Goal: Information Seeking & Learning: Find specific fact

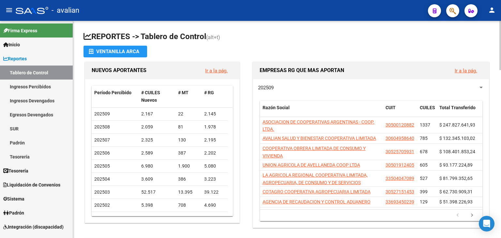
click at [310, 46] on app-file-import-inline "Ventanilla ARCA" at bounding box center [287, 52] width 407 height 12
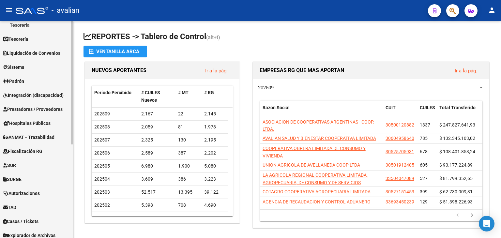
scroll to position [164, 0]
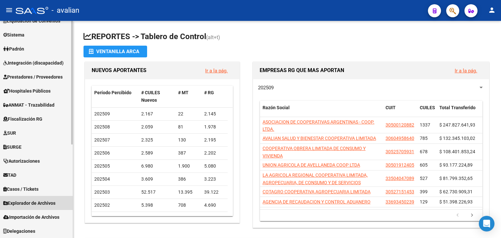
click at [36, 204] on span "Explorador de Archivos" at bounding box center [29, 203] width 52 height 7
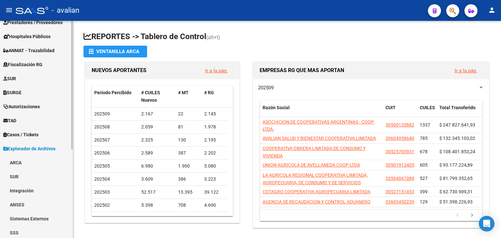
scroll to position [150, 0]
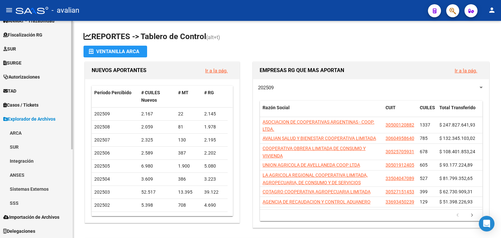
click at [20, 201] on link "SSS" at bounding box center [36, 203] width 73 height 14
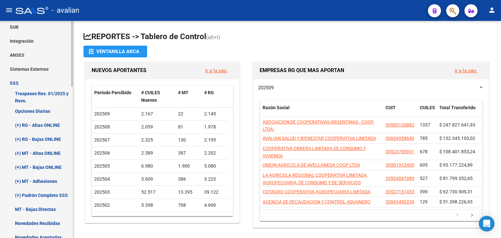
scroll to position [281, 0]
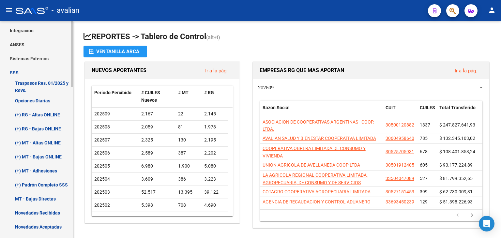
click at [44, 100] on link "Opciones Diarias" at bounding box center [36, 101] width 73 height 14
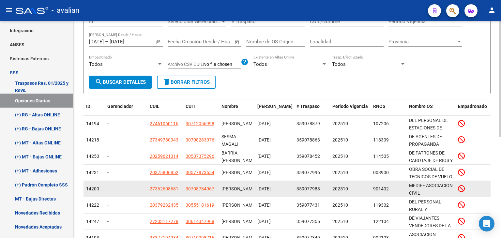
scroll to position [90, 0]
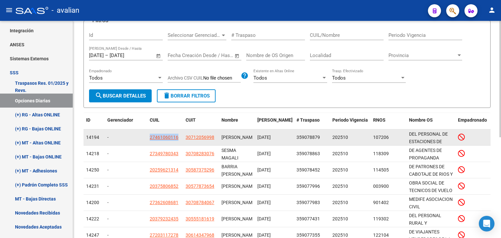
drag, startPoint x: 149, startPoint y: 137, endPoint x: 180, endPoint y: 137, distance: 30.0
click at [180, 137] on datatable-body-cell "27461060116" at bounding box center [165, 138] width 36 height 16
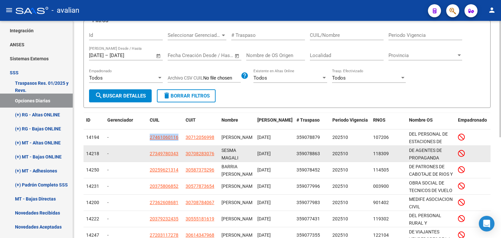
copy span "27461060116"
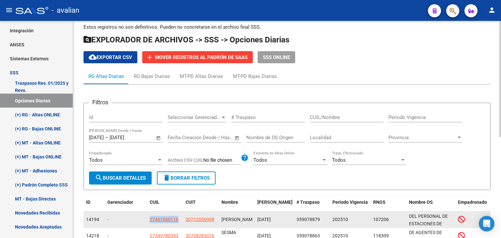
scroll to position [0, 0]
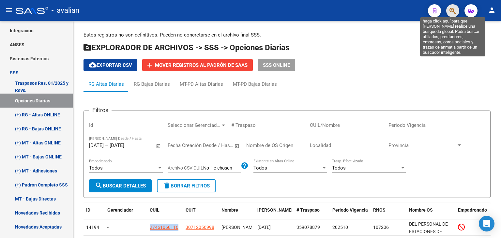
click at [454, 9] on icon "button" at bounding box center [453, 11] width 7 height 8
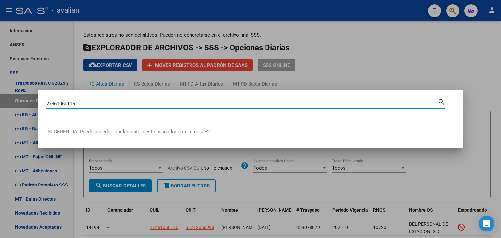
type input "27461060116"
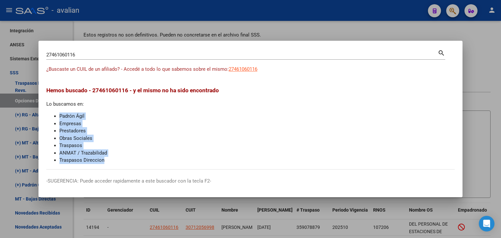
drag, startPoint x: 59, startPoint y: 117, endPoint x: 112, endPoint y: 161, distance: 68.8
click at [112, 161] on ul "Padrón Ágil Empresas Prestadores Obras Sociales Traspasos ANMAT / Trazabilidad …" at bounding box center [250, 139] width 409 height 52
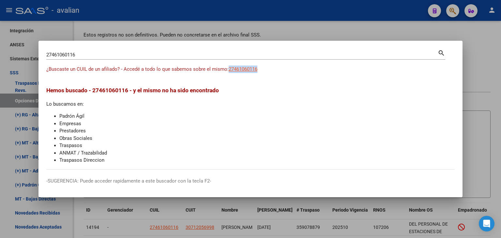
drag, startPoint x: 249, startPoint y: 72, endPoint x: 228, endPoint y: 72, distance: 20.2
click at [228, 72] on div "¿Buscaste un CUIL de un afiliado? - Accedé a todo lo que sabemos sobre el mismo…" at bounding box center [250, 73] width 409 height 15
copy span "27461060116"
click at [488, 56] on div at bounding box center [250, 119] width 501 height 238
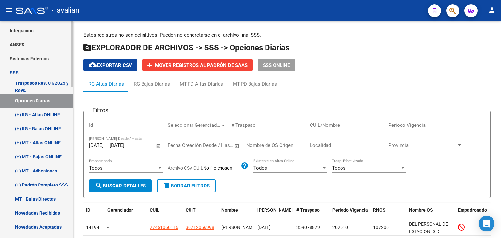
click at [45, 113] on link "(+) RG - Altas ONLINE" at bounding box center [36, 115] width 73 height 14
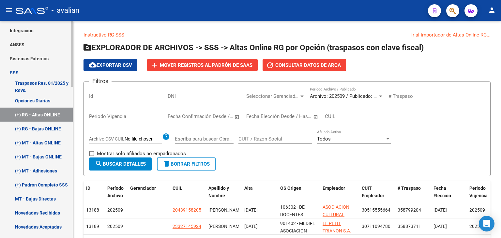
click at [28, 101] on link "Opciones Diarias" at bounding box center [36, 101] width 73 height 14
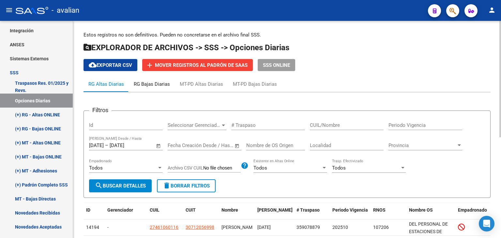
click at [148, 90] on div "RG Bajas Diarias" at bounding box center [152, 84] width 46 height 16
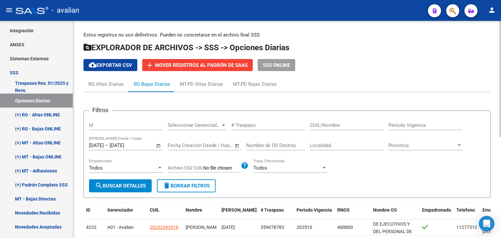
click at [273, 70] on button "SSS ONLINE" at bounding box center [277, 65] width 38 height 12
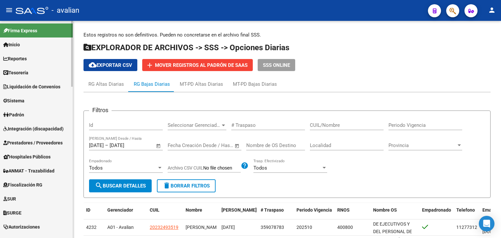
click at [21, 113] on span "Padrón" at bounding box center [13, 114] width 21 height 7
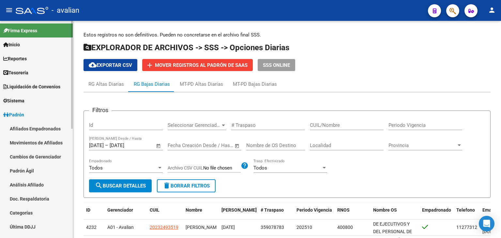
click at [46, 126] on link "Afiliados Empadronados" at bounding box center [36, 129] width 73 height 14
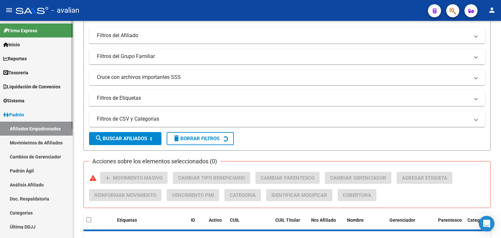
scroll to position [161, 0]
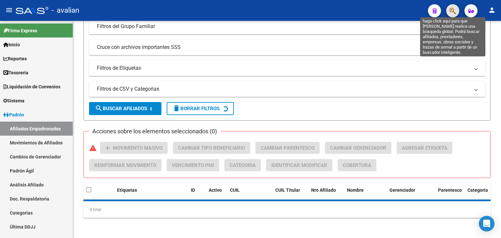
click at [452, 10] on icon "button" at bounding box center [453, 11] width 7 height 8
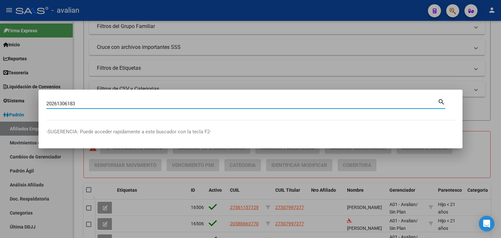
type input "20261306183"
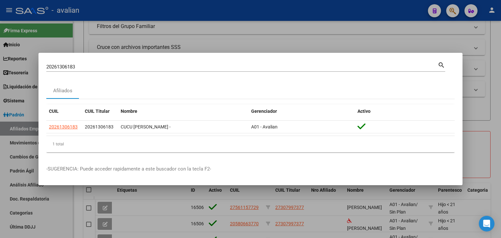
click at [399, 43] on div at bounding box center [250, 119] width 501 height 238
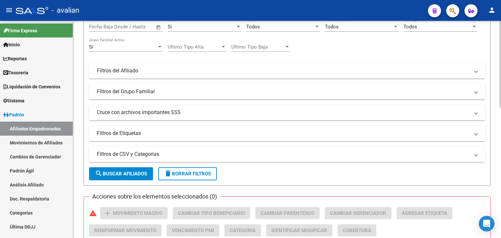
scroll to position [0, 0]
